Goal: Find specific page/section: Find specific page/section

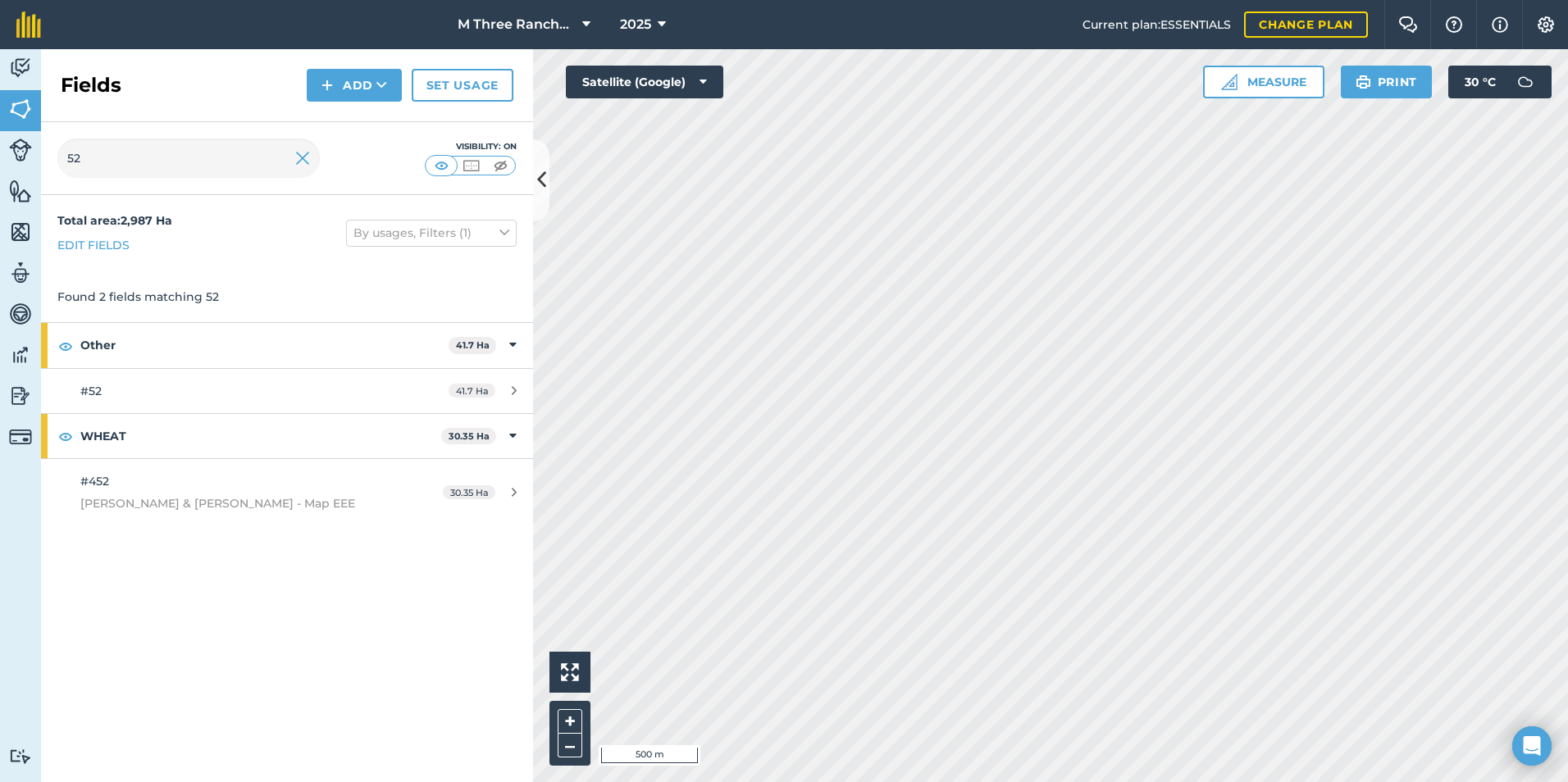
click at [383, 682] on div "Total area : 2,987 Ha Edit fields By usages, Filters (1) Found 2 fields matchin…" at bounding box center [287, 488] width 492 height 587
click at [302, 161] on img at bounding box center [302, 158] width 15 height 20
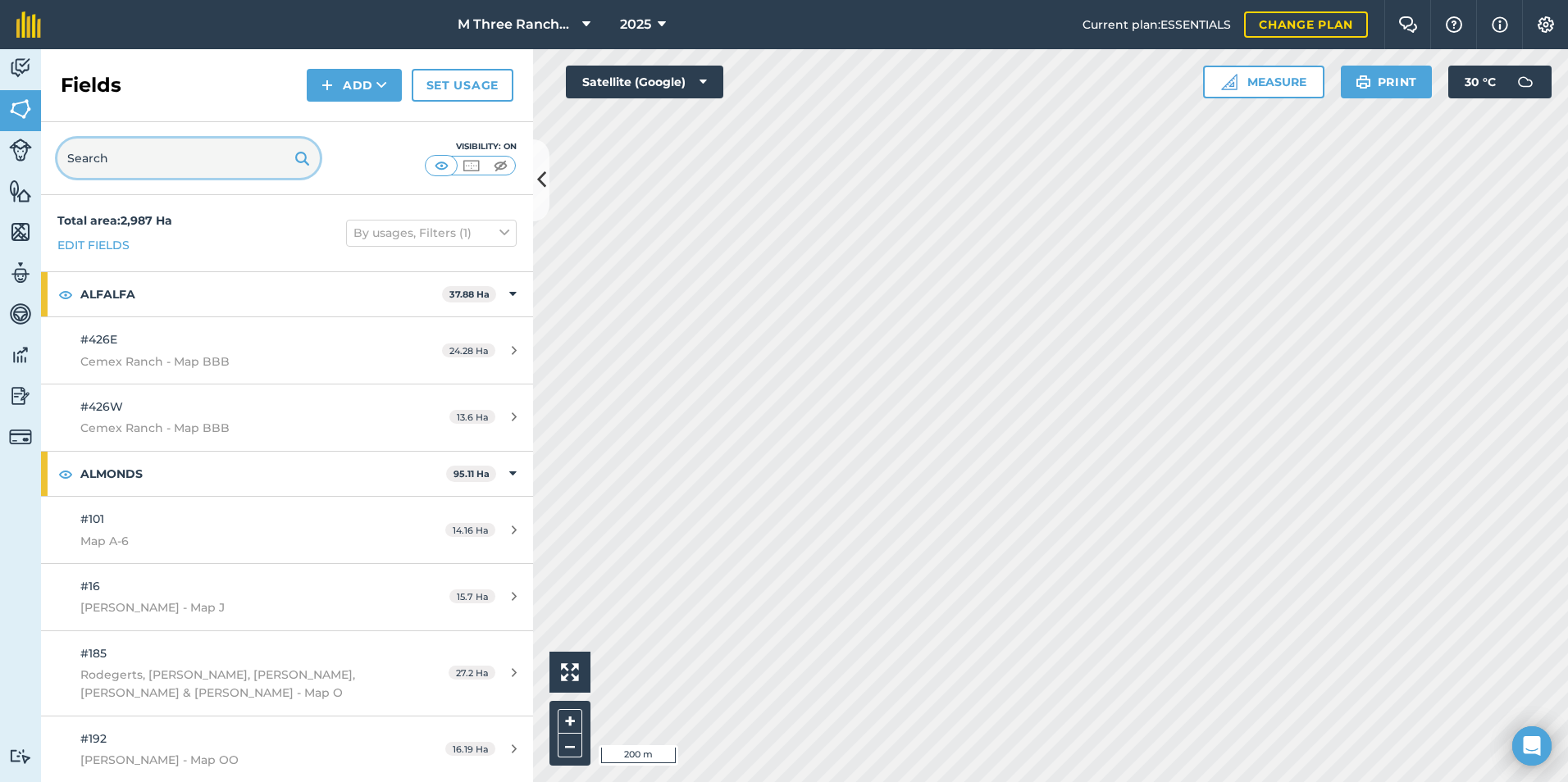
click at [135, 167] on input "text" at bounding box center [188, 158] width 262 height 39
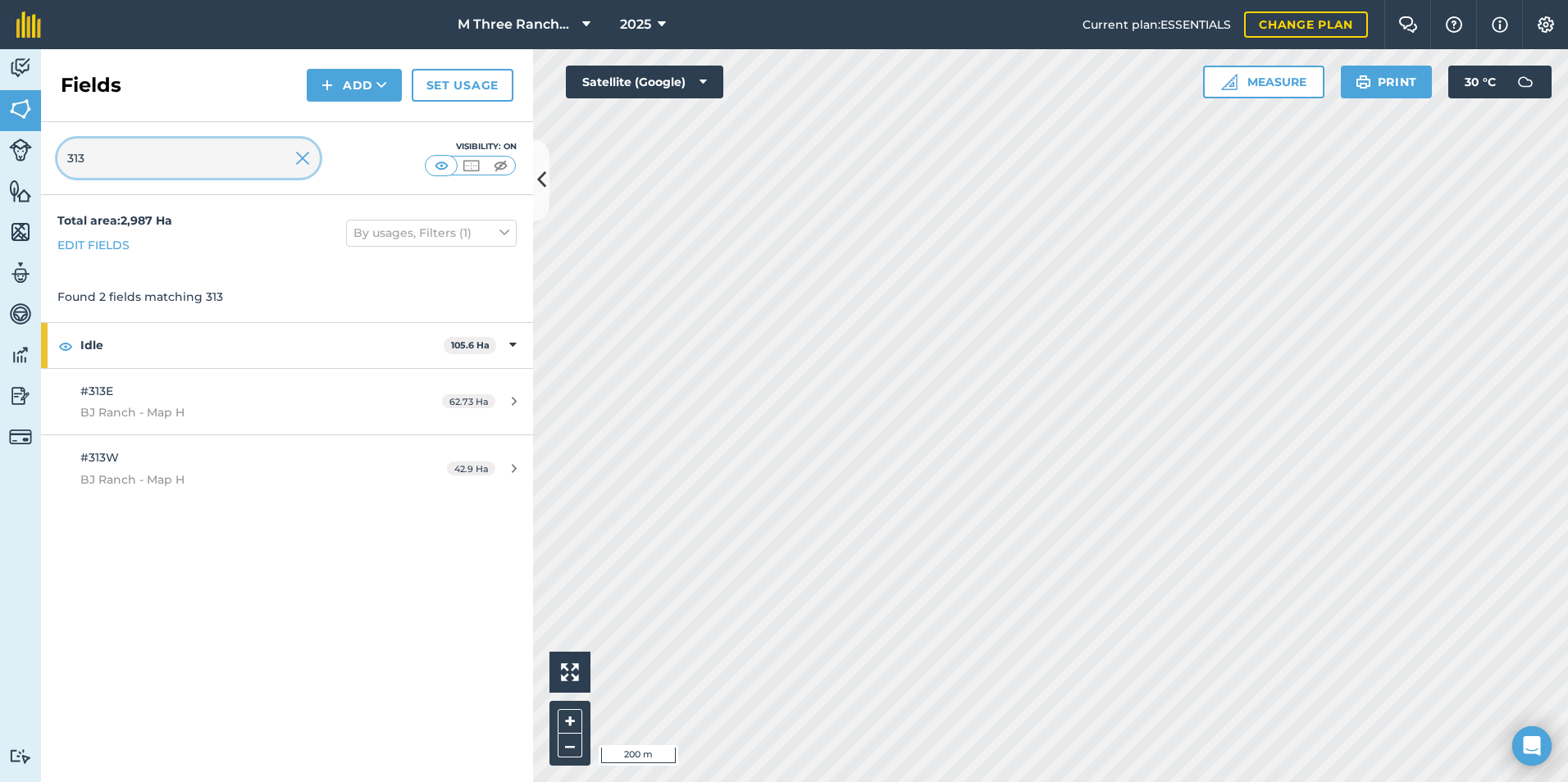
type input "313"
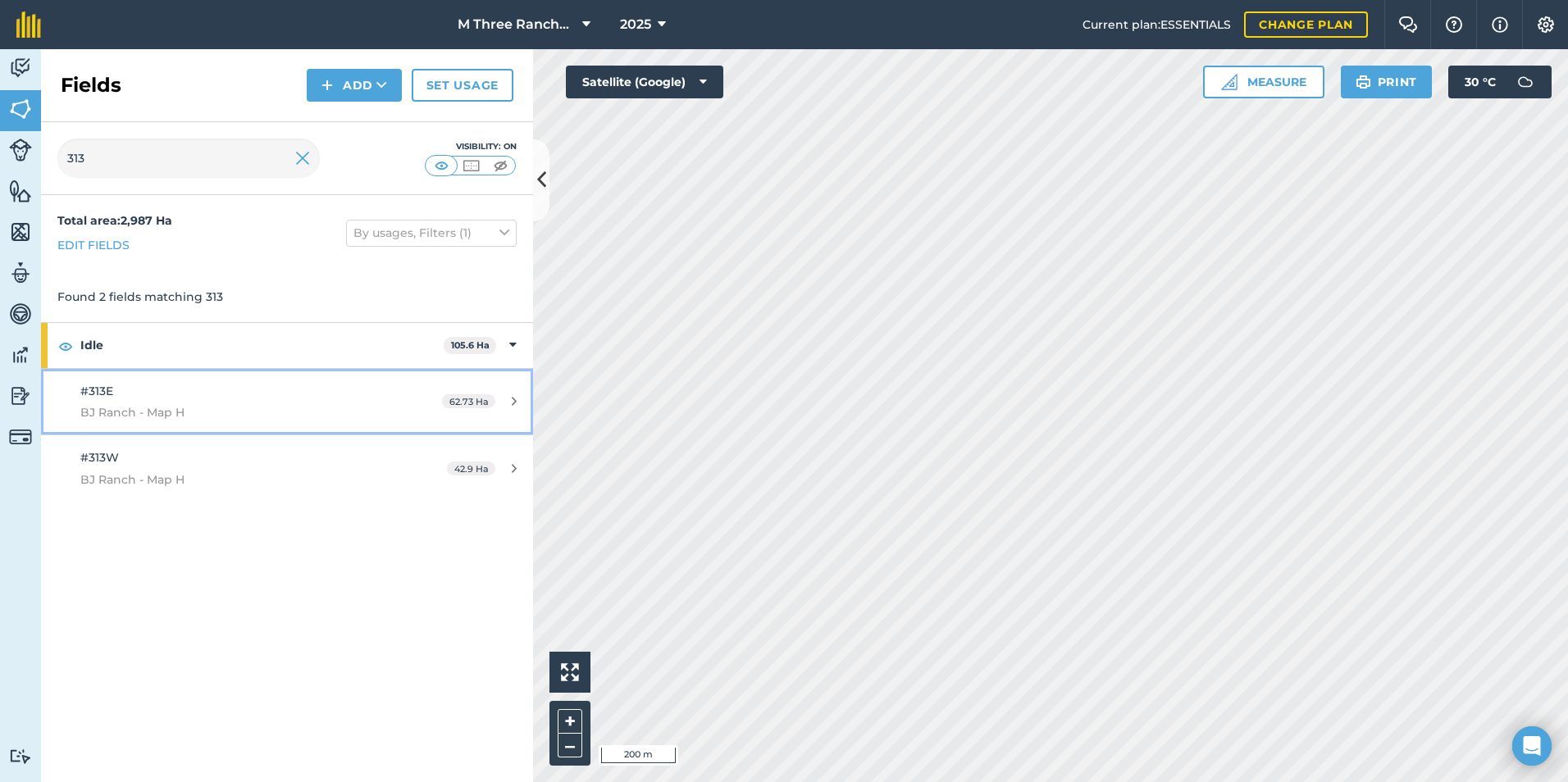
click at [118, 405] on span "BJ Ranch - Map H" at bounding box center [235, 412] width 308 height 18
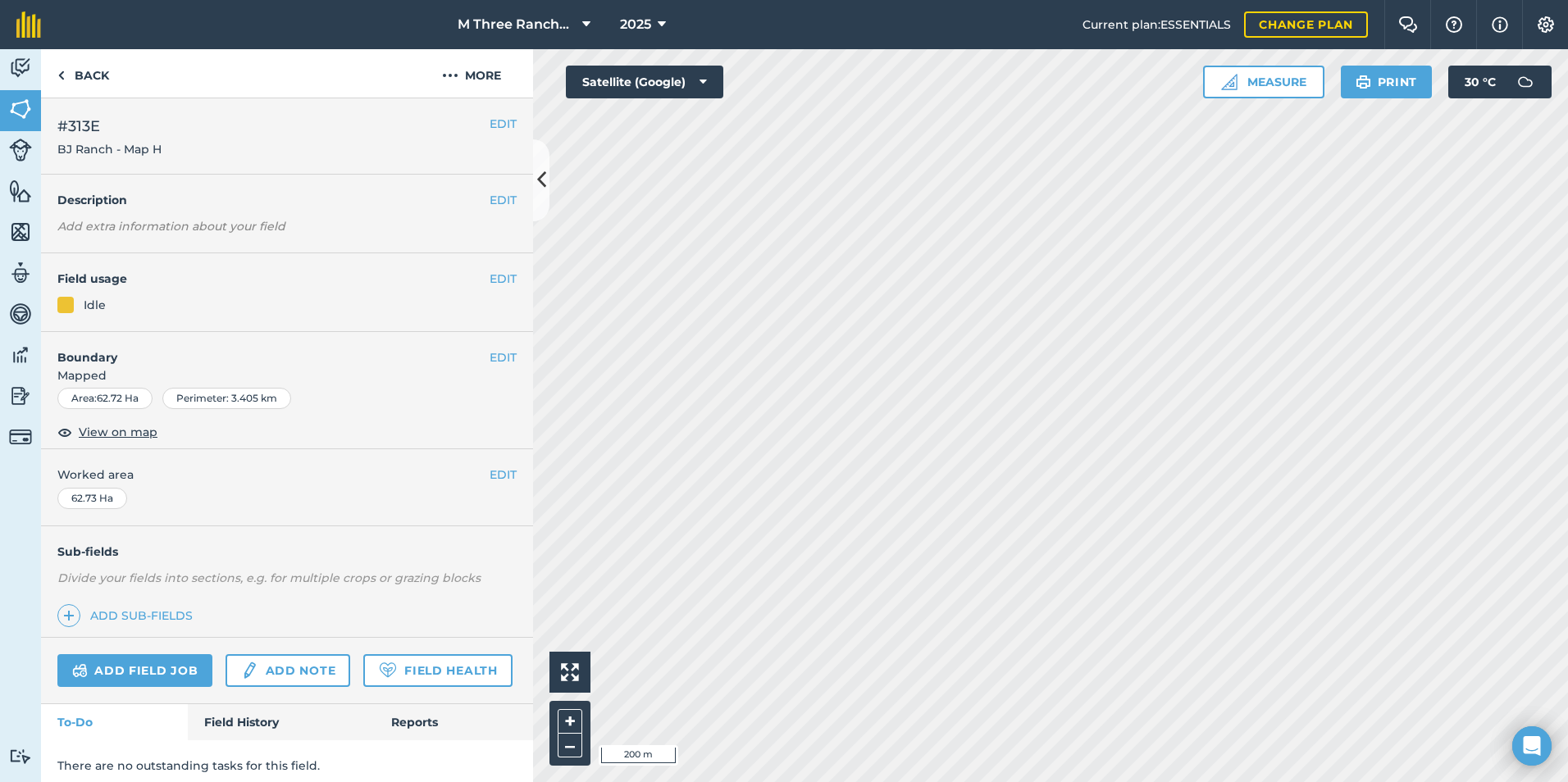
click at [75, 130] on span "#313E" at bounding box center [109, 126] width 104 height 23
click at [79, 114] on div "EDIT #313E BJ Ranch - Map H" at bounding box center [287, 137] width 492 height 76
click at [76, 115] on span "#313E" at bounding box center [109, 126] width 104 height 23
